Goal: Task Accomplishment & Management: Use online tool/utility

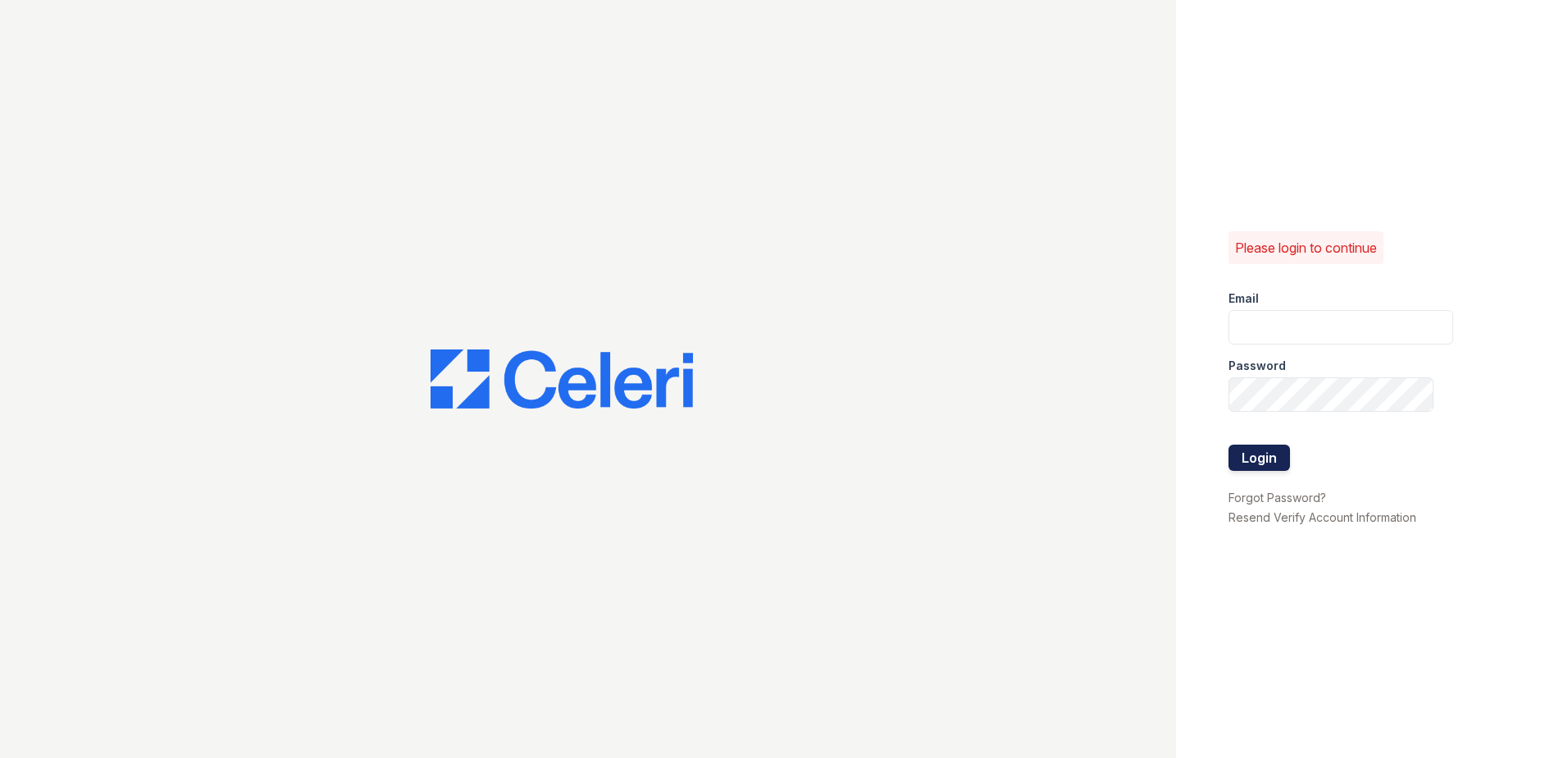
type input "renewwhitemarsh@trinity-pm.com"
click at [1253, 462] on button "Login" at bounding box center [1259, 458] width 62 height 26
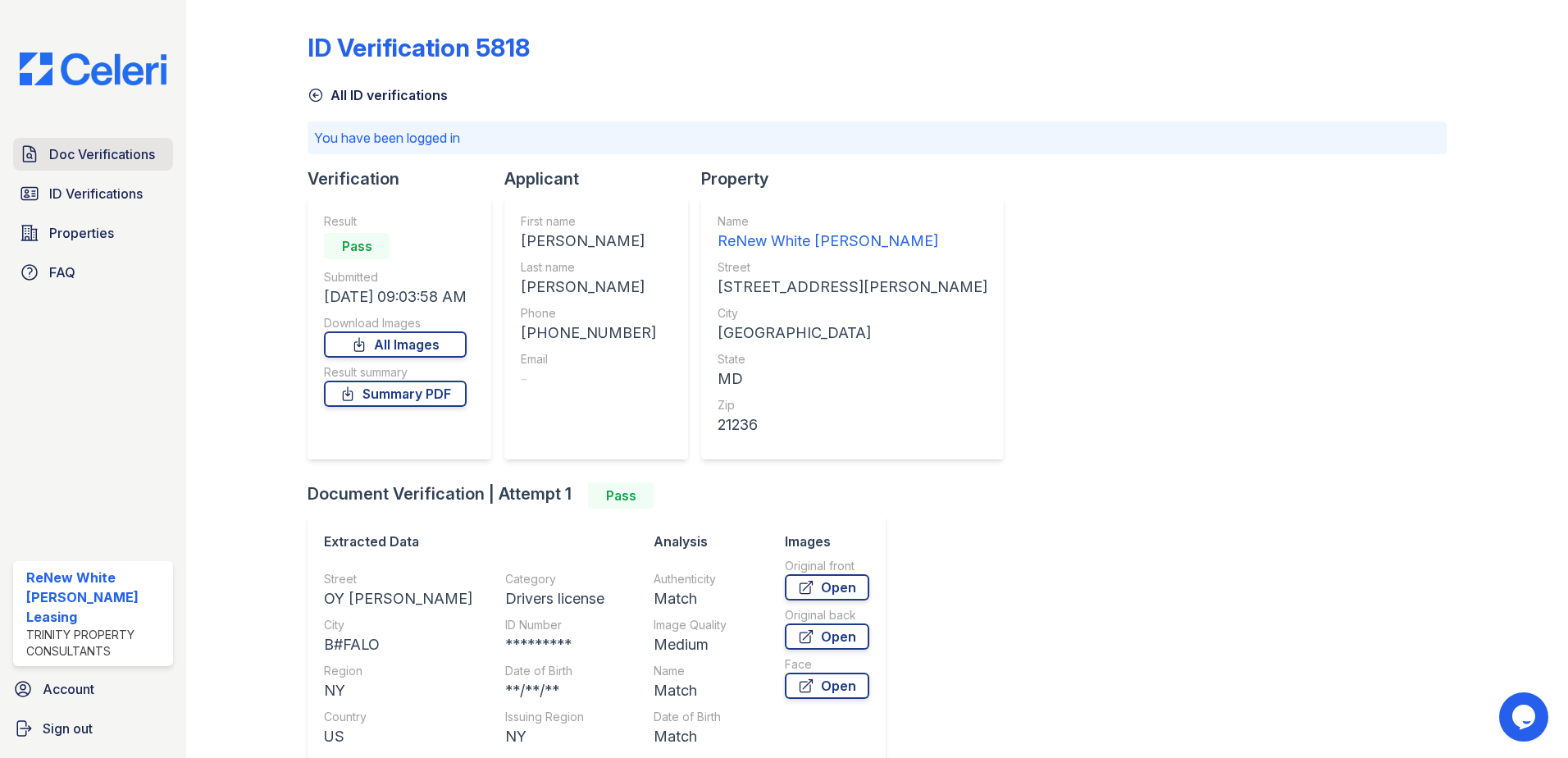
click at [92, 140] on link "Doc Verifications" at bounding box center [93, 154] width 160 height 33
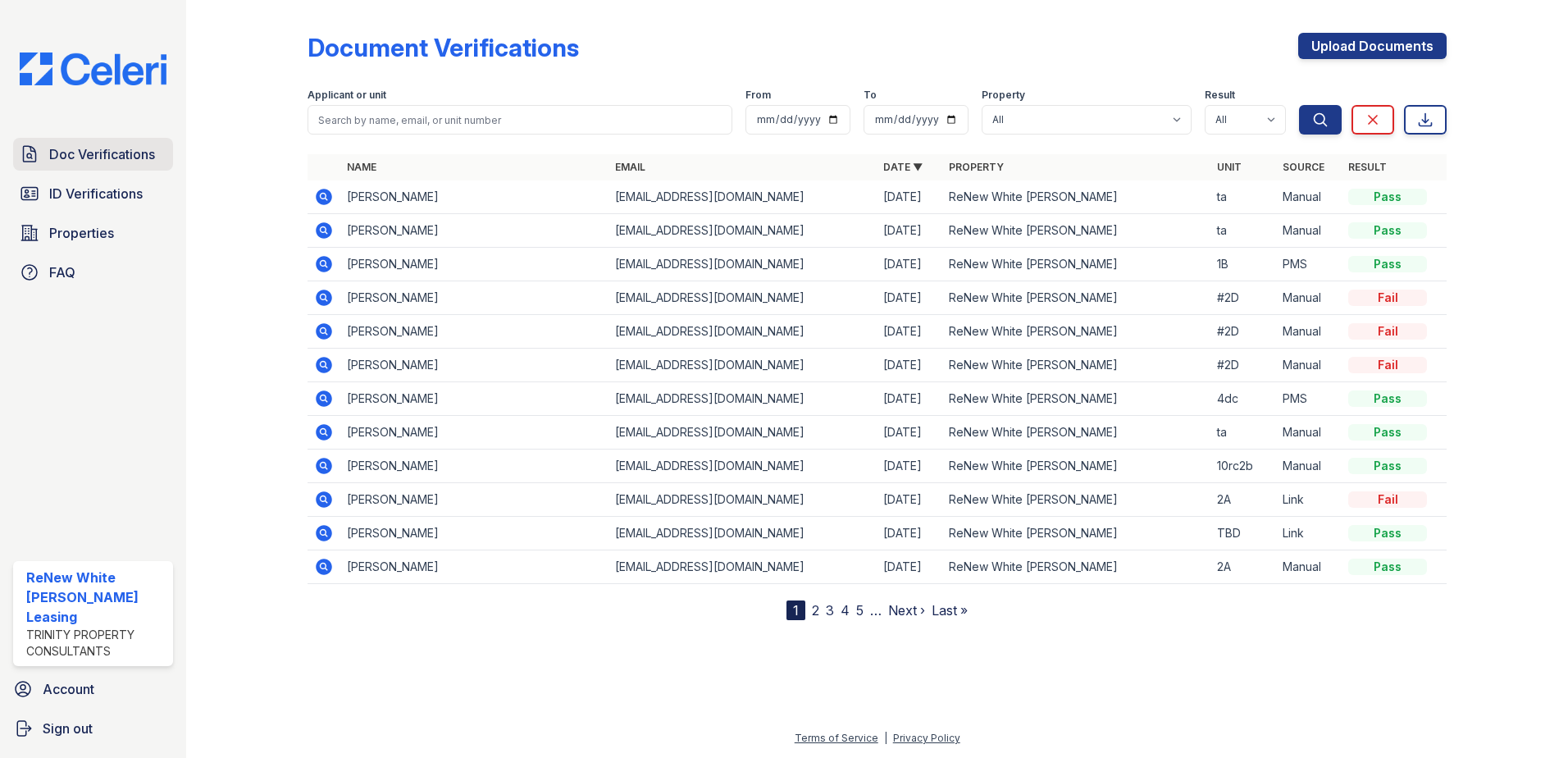
click at [54, 149] on span "Doc Verifications" at bounding box center [103, 154] width 106 height 20
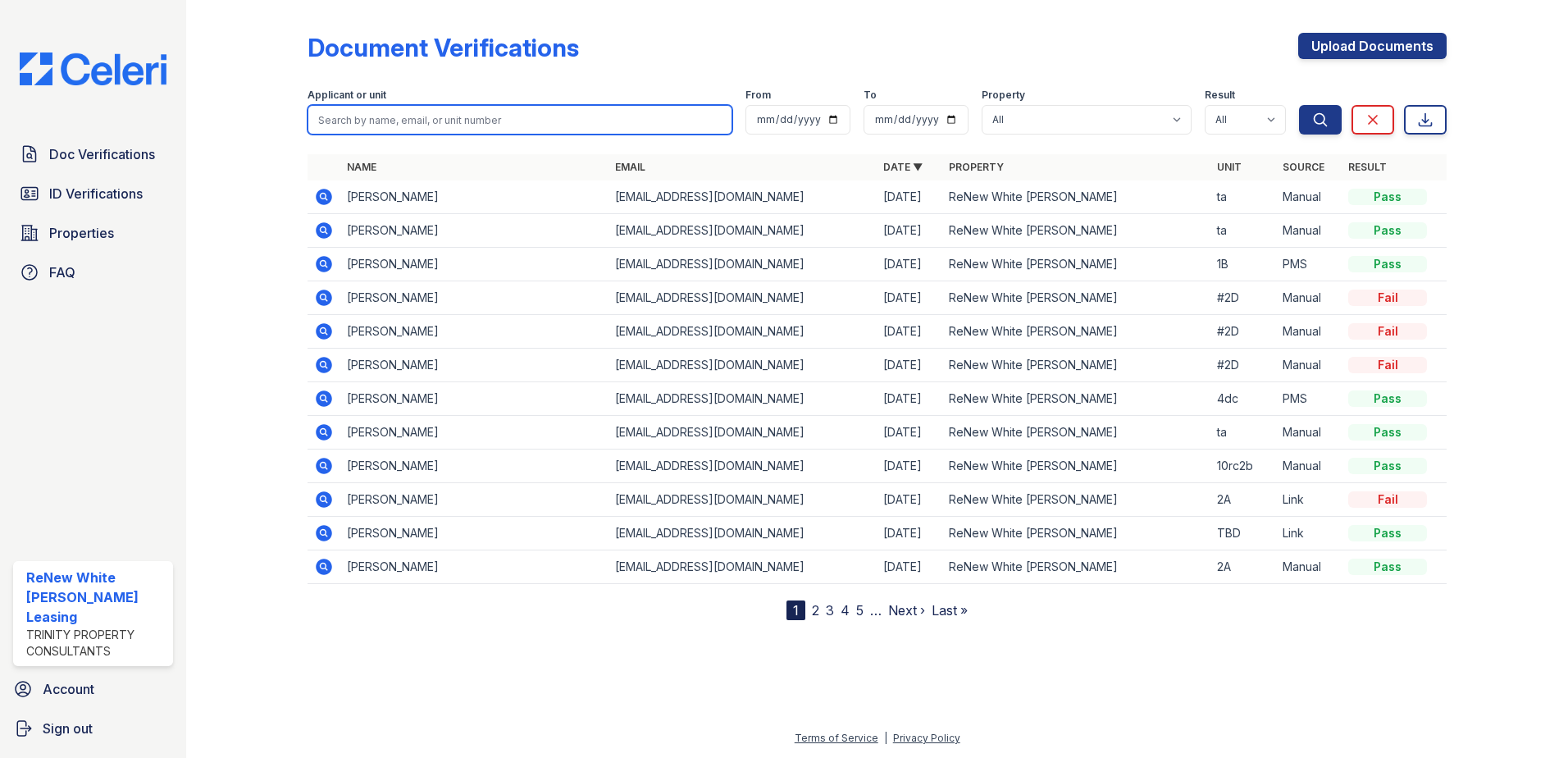
click at [433, 121] on input "search" at bounding box center [520, 120] width 425 height 30
type input "[PERSON_NAME]"
click at [1299, 105] on button "Search" at bounding box center [1320, 120] width 43 height 30
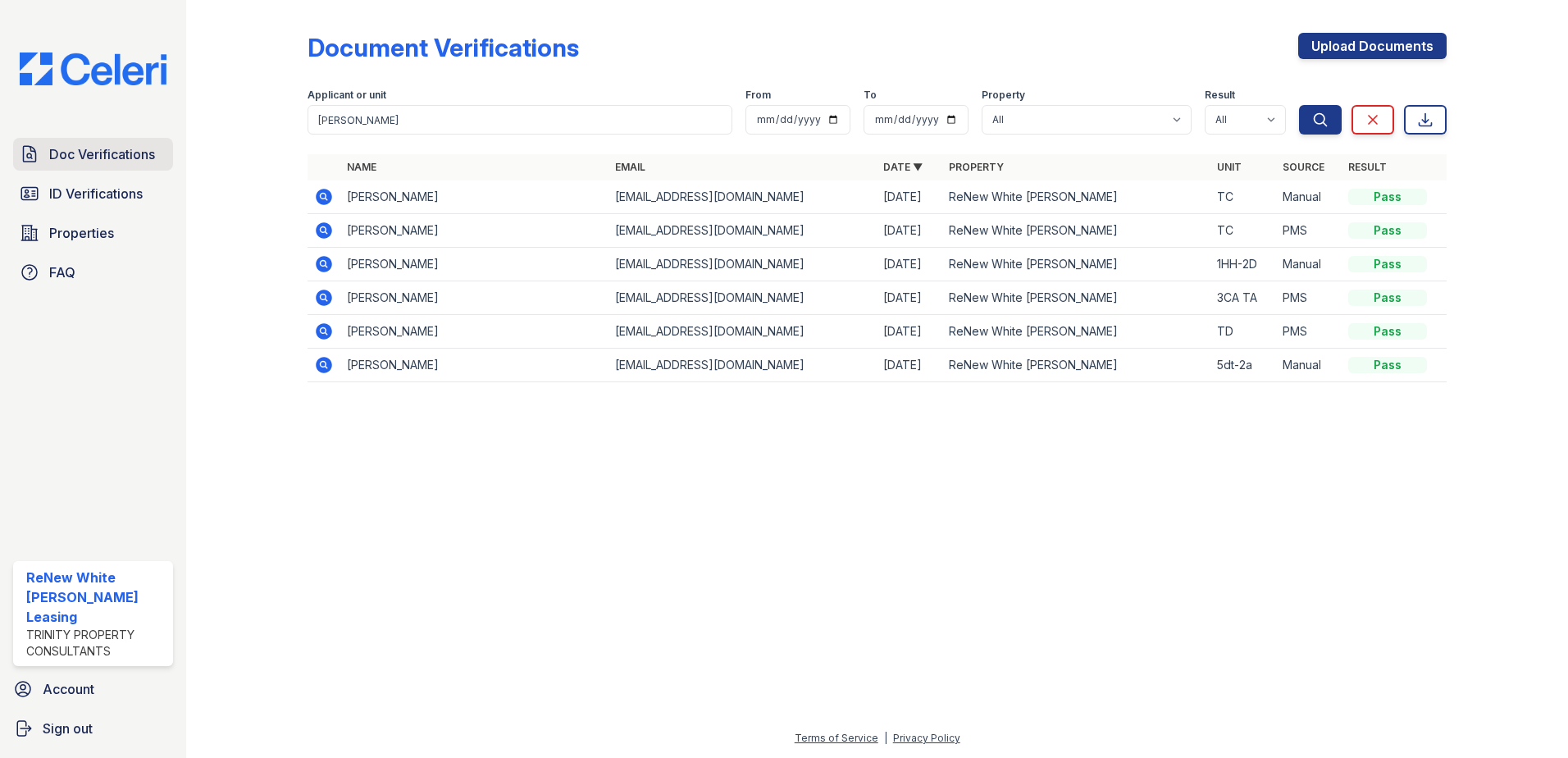
click at [96, 149] on span "Doc Verifications" at bounding box center [103, 154] width 106 height 20
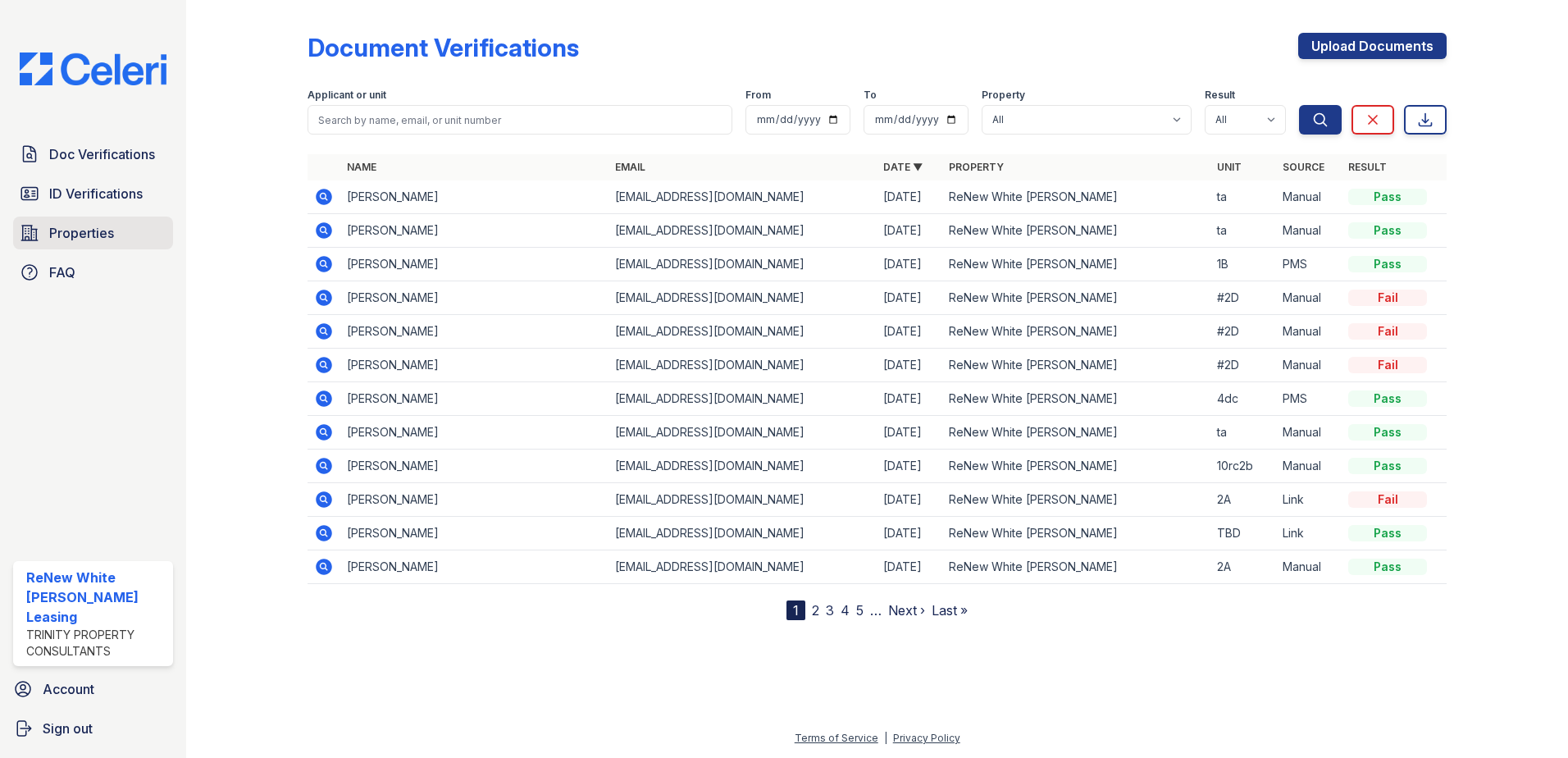
click at [112, 233] on span "Properties" at bounding box center [82, 232] width 64 height 20
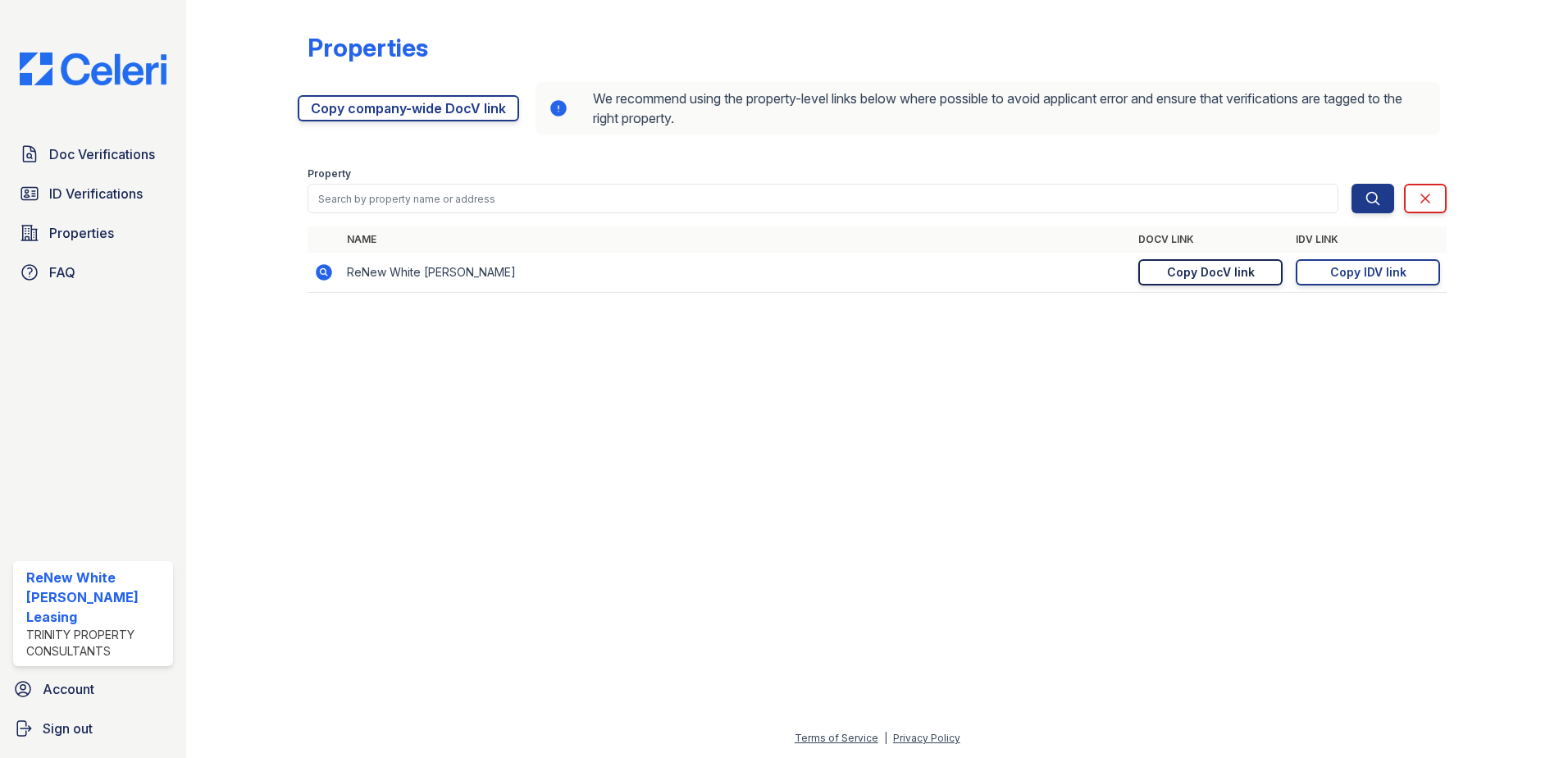
click at [1249, 280] on link "Copy DocV link Copy link" at bounding box center [1211, 272] width 145 height 26
click at [75, 156] on span "Doc Verifications" at bounding box center [103, 154] width 106 height 20
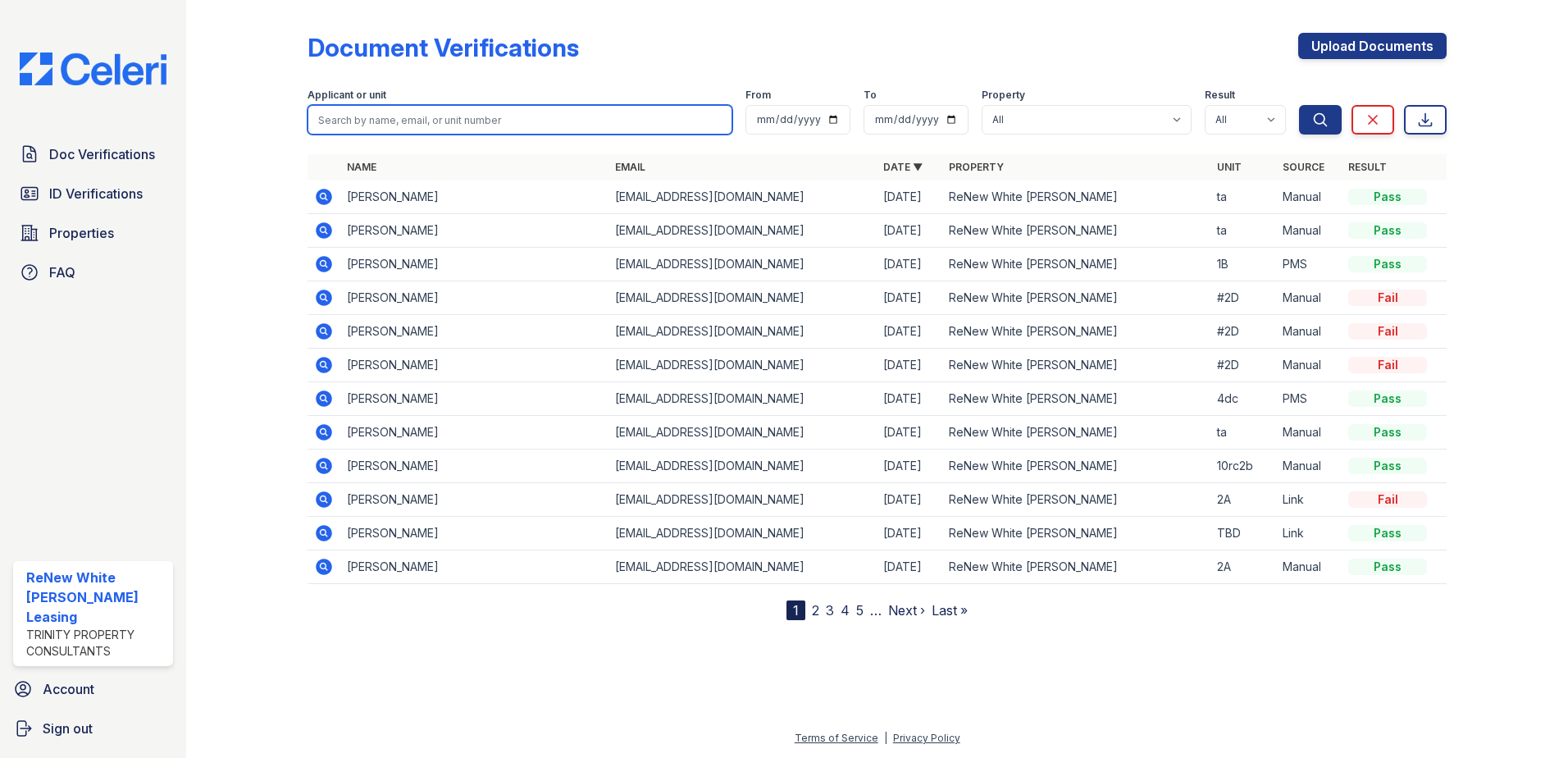
click at [511, 112] on input "search" at bounding box center [520, 120] width 425 height 30
type input "[PERSON_NAME]"
click at [1299, 105] on button "Search" at bounding box center [1320, 120] width 43 height 30
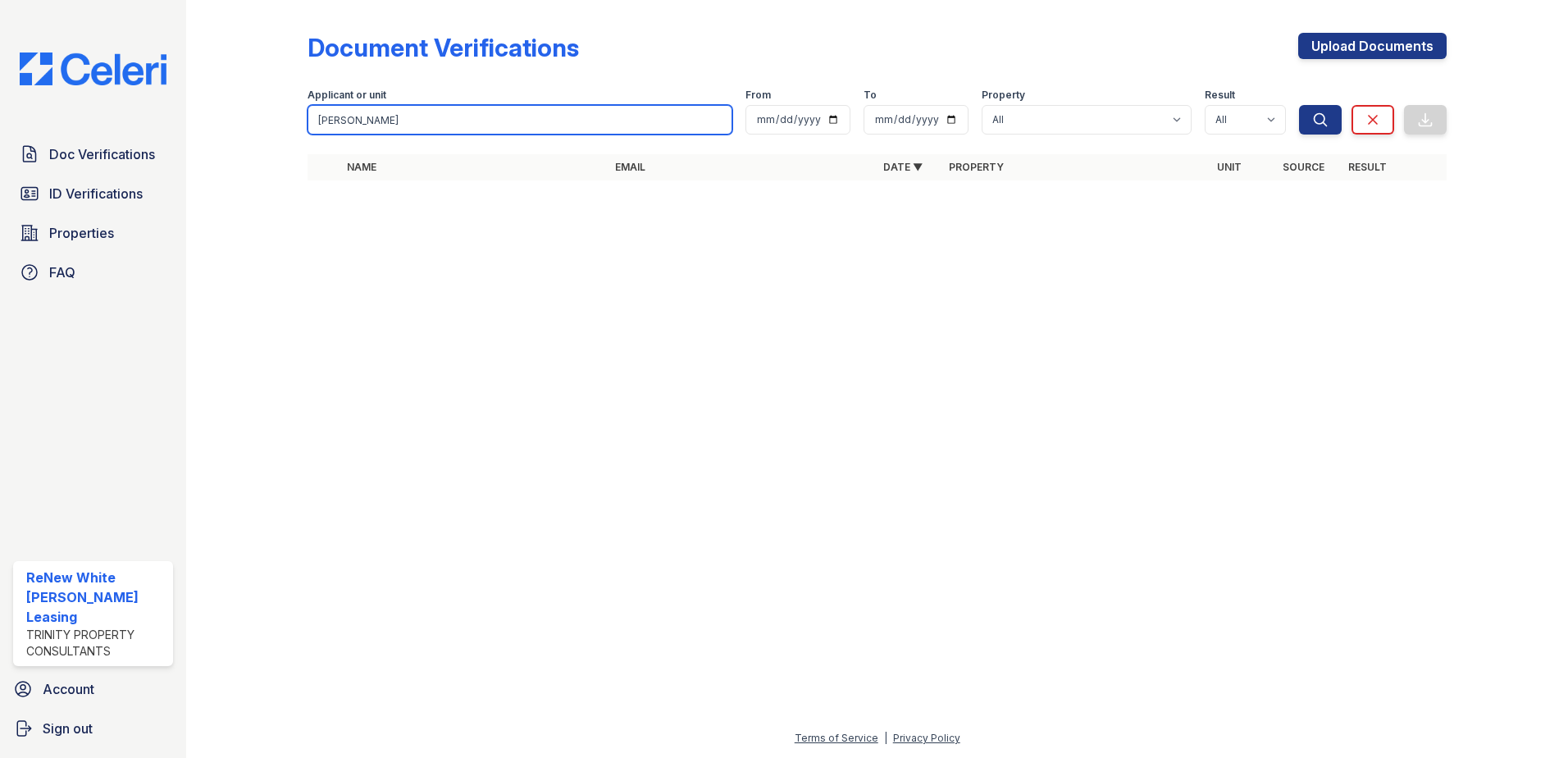
drag, startPoint x: 390, startPoint y: 117, endPoint x: 167, endPoint y: 122, distance: 223.1
click at [167, 122] on div "Doc Verifications ID Verifications Properties FAQ ReNew White [PERSON_NAME] Lea…" at bounding box center [784, 379] width 1568 height 758
type input "yong"
click at [1299, 105] on button "Search" at bounding box center [1320, 120] width 43 height 30
